Goal: Information Seeking & Learning: Learn about a topic

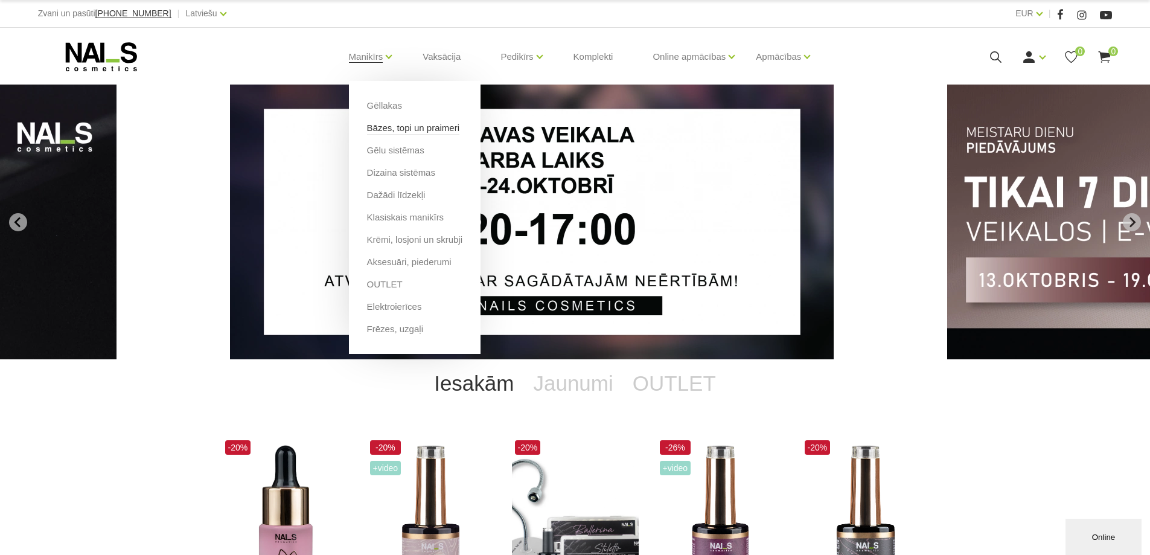
click at [400, 129] on link "Bāzes, topi un praimeri" at bounding box center [413, 127] width 92 height 13
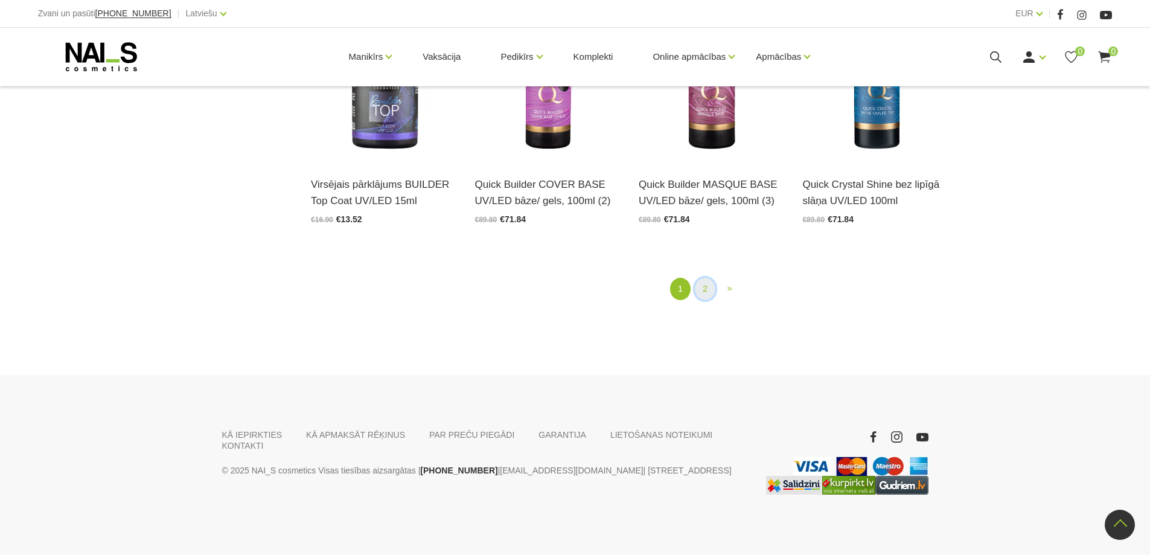
click at [700, 287] on link "2" at bounding box center [705, 289] width 21 height 22
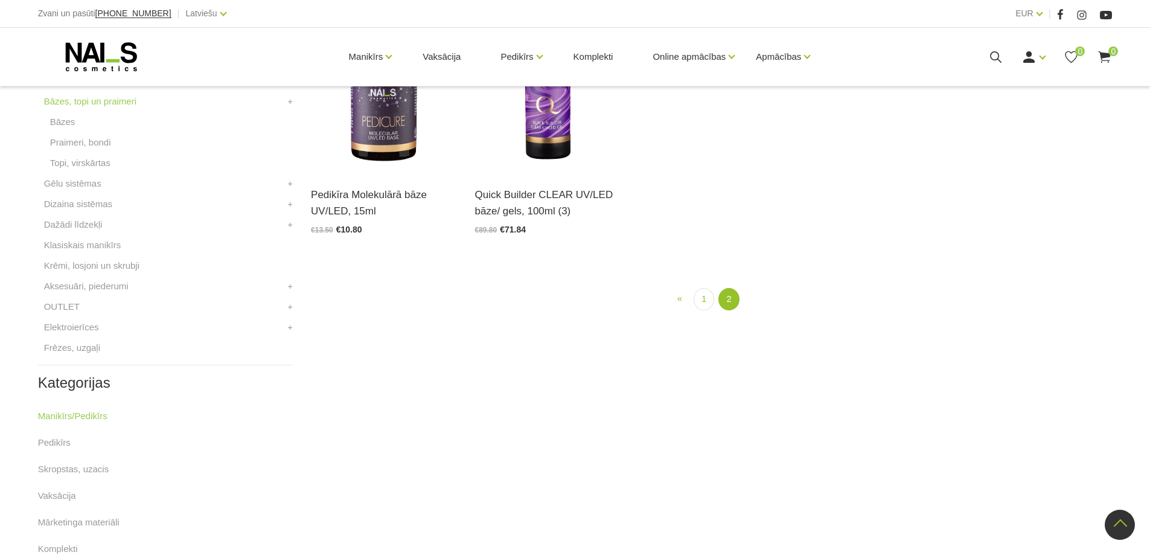
scroll to position [161, 0]
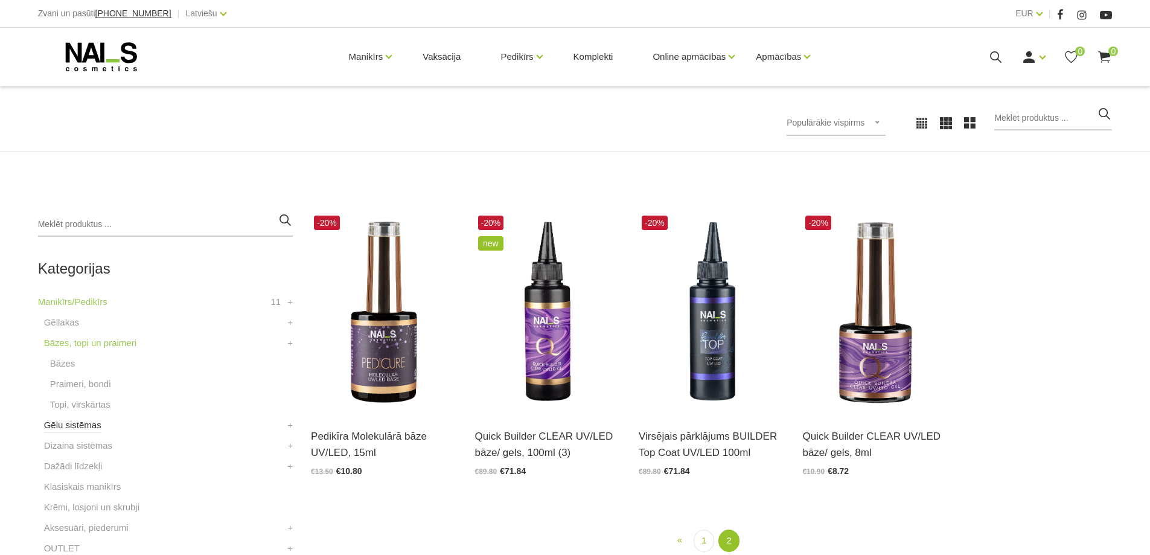
click at [88, 426] on link "Gēlu sistēmas" at bounding box center [72, 425] width 57 height 14
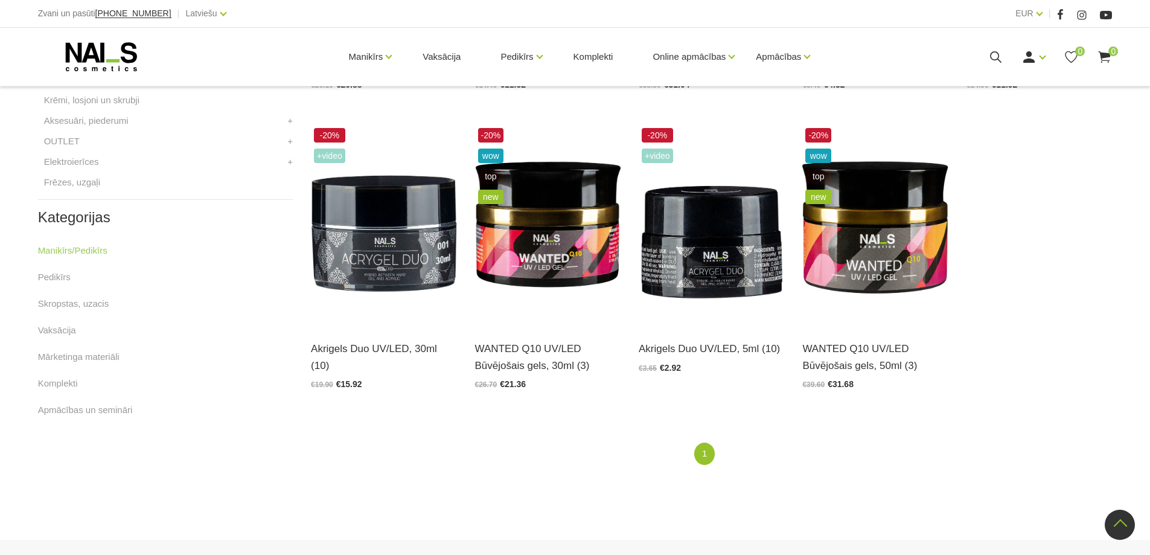
scroll to position [563, 0]
